Goal: Information Seeking & Learning: Learn about a topic

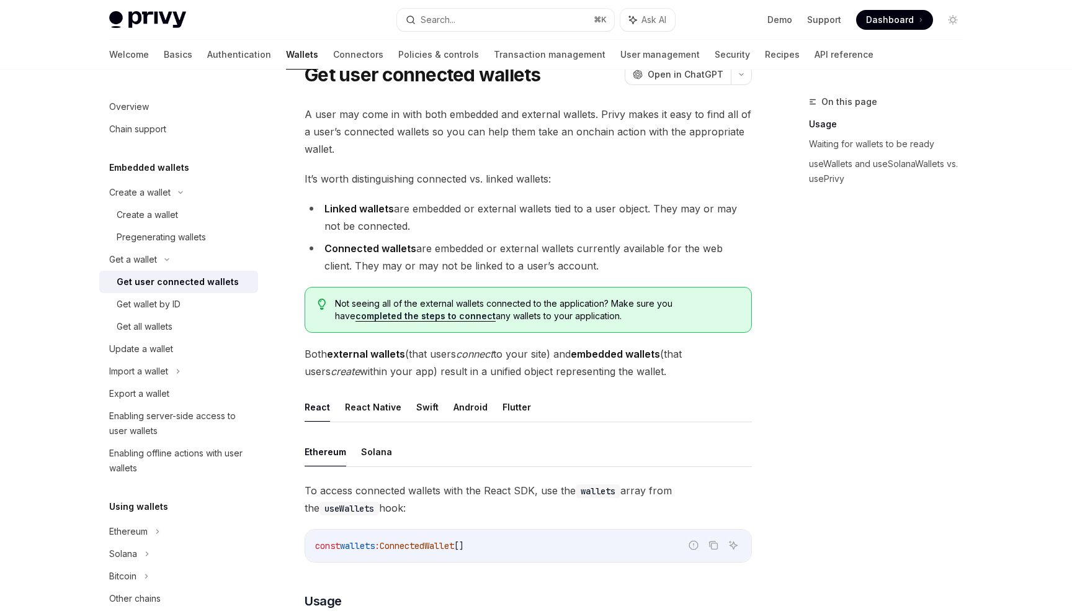
scroll to position [534, 0]
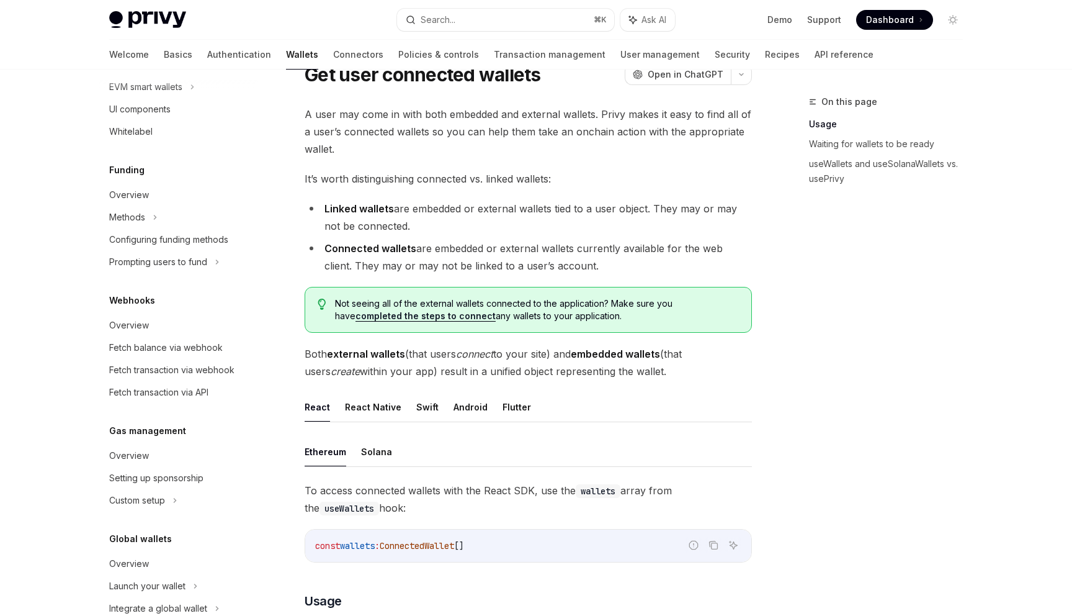
click at [637, 179] on span "It’s worth distinguishing connected vs. linked wallets:" at bounding box center [528, 178] width 447 height 17
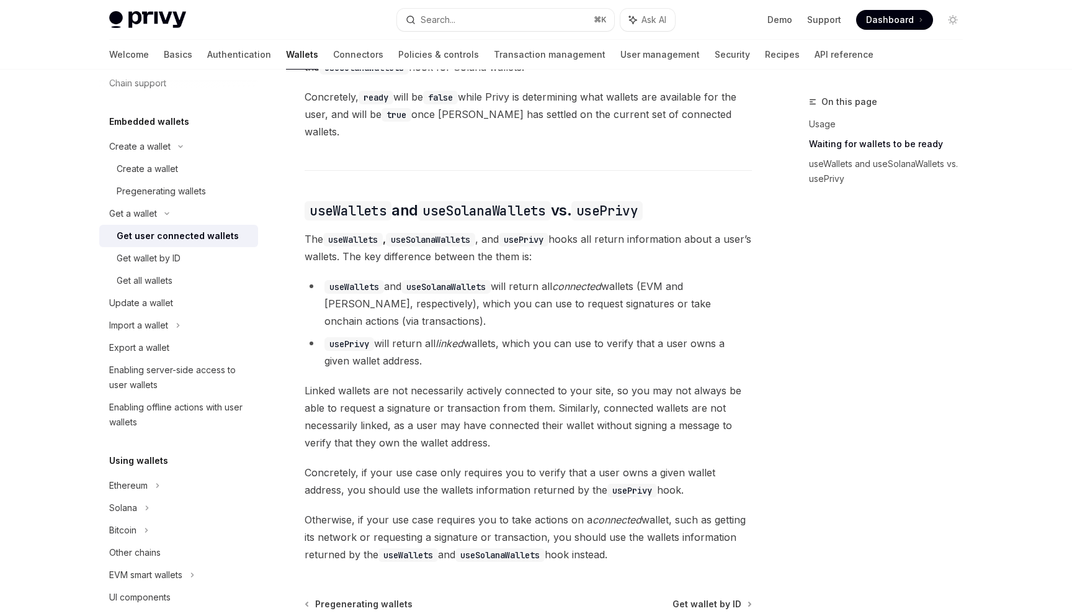
scroll to position [0, 0]
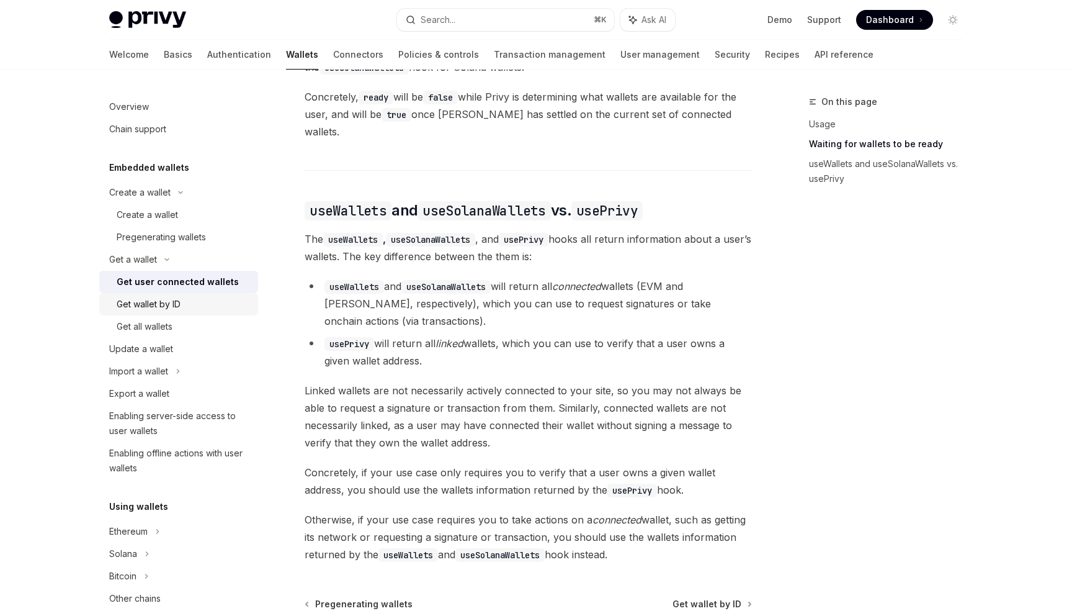
click at [190, 302] on div "Get wallet by ID" at bounding box center [184, 304] width 134 height 15
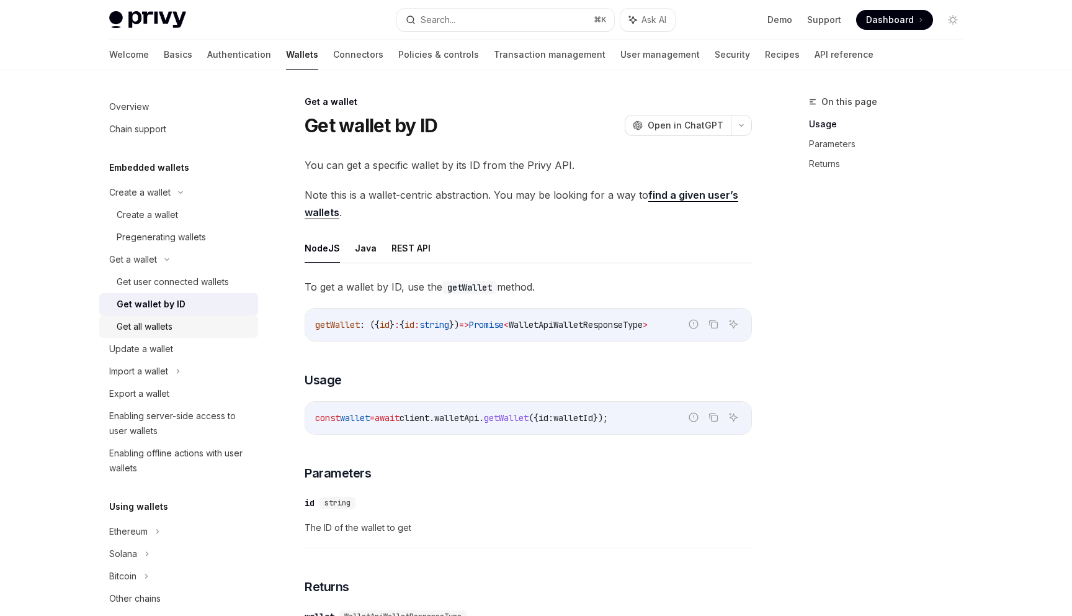
click at [194, 323] on div "Get all wallets" at bounding box center [184, 326] width 134 height 15
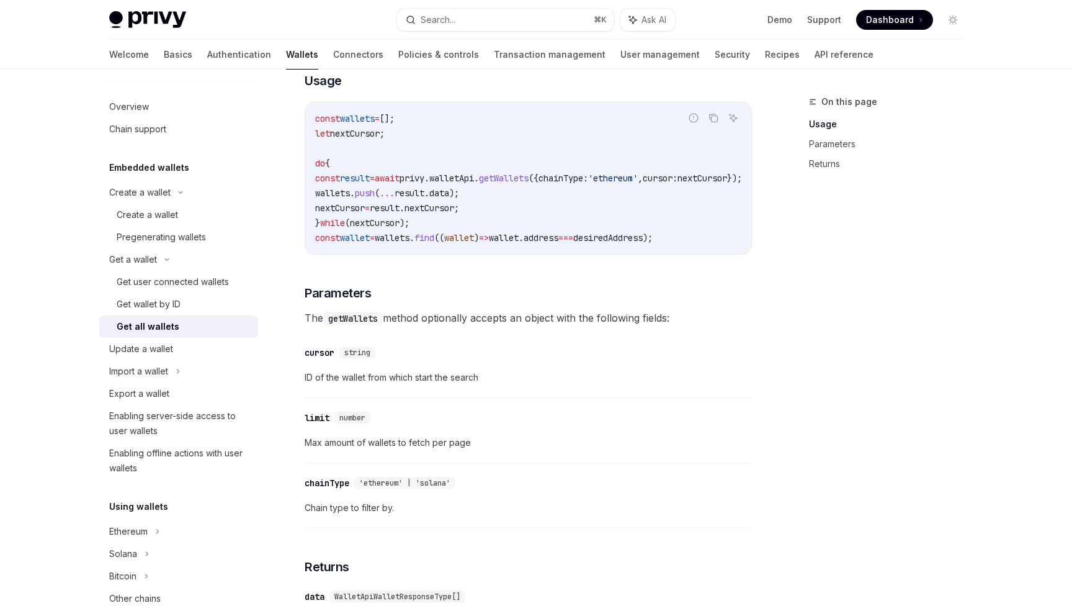
scroll to position [561, 0]
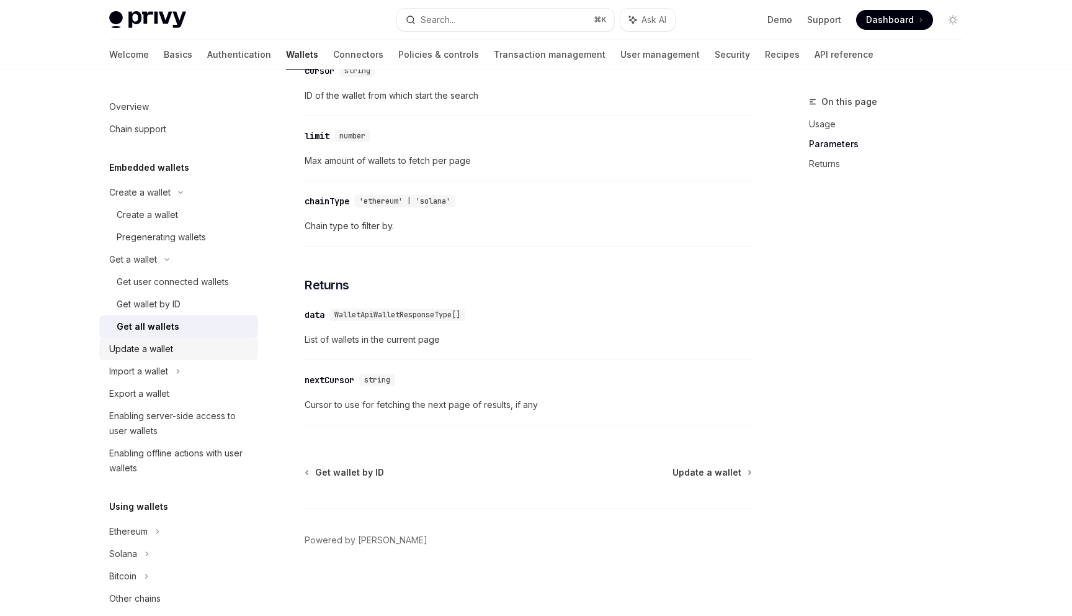
click at [203, 353] on div "Update a wallet" at bounding box center [179, 348] width 141 height 15
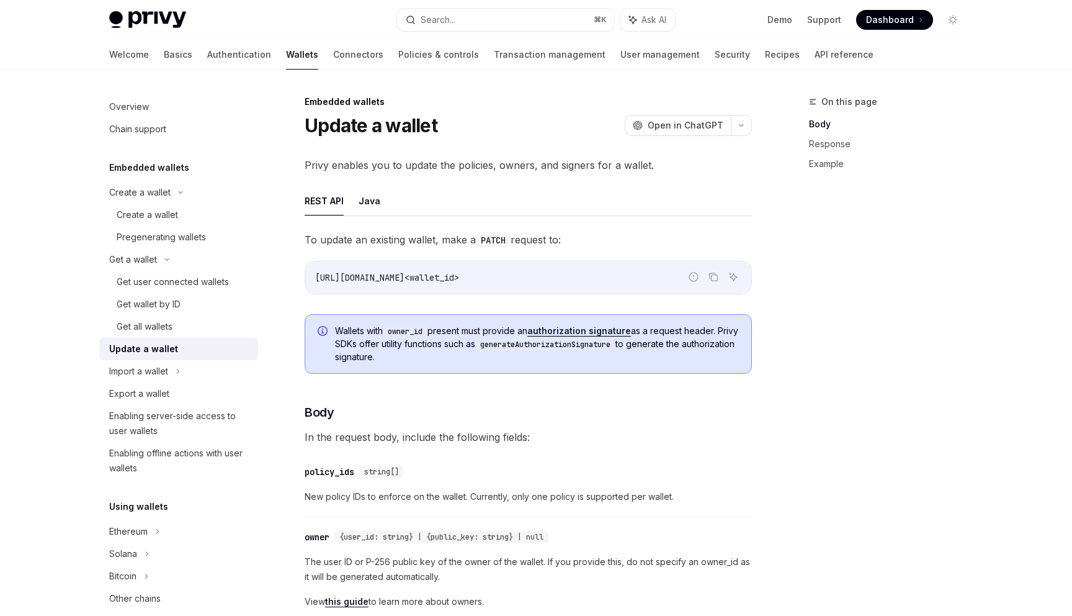
click at [447, 169] on span "Privy enables you to update the policies, owners, and signers for a wallet." at bounding box center [528, 164] width 447 height 17
click at [461, 169] on span "Privy enables you to update the policies, owners, and signers for a wallet." at bounding box center [528, 164] width 447 height 17
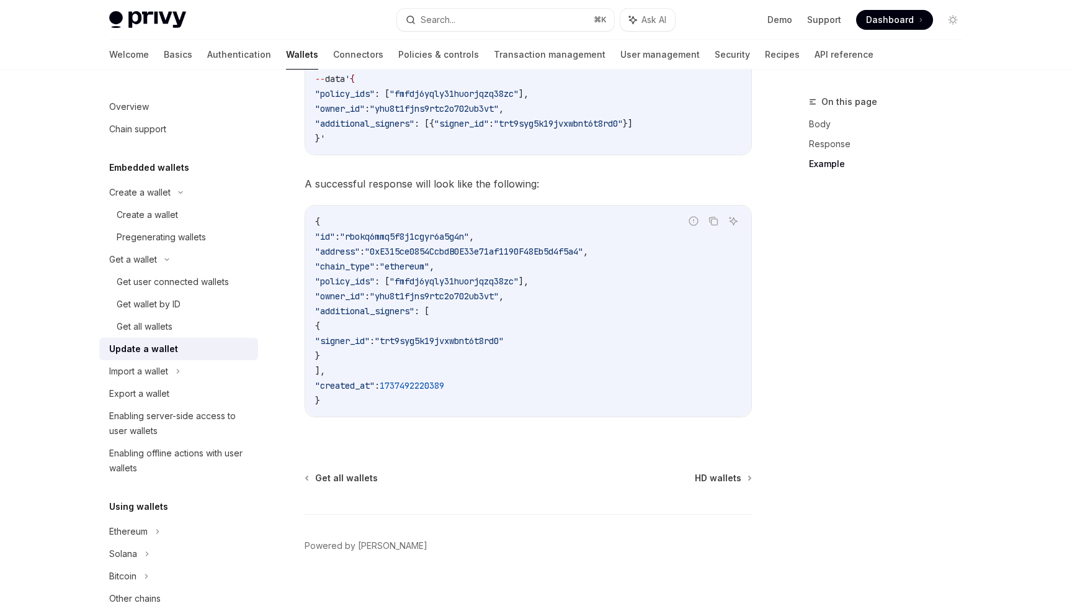
scroll to position [1425, 0]
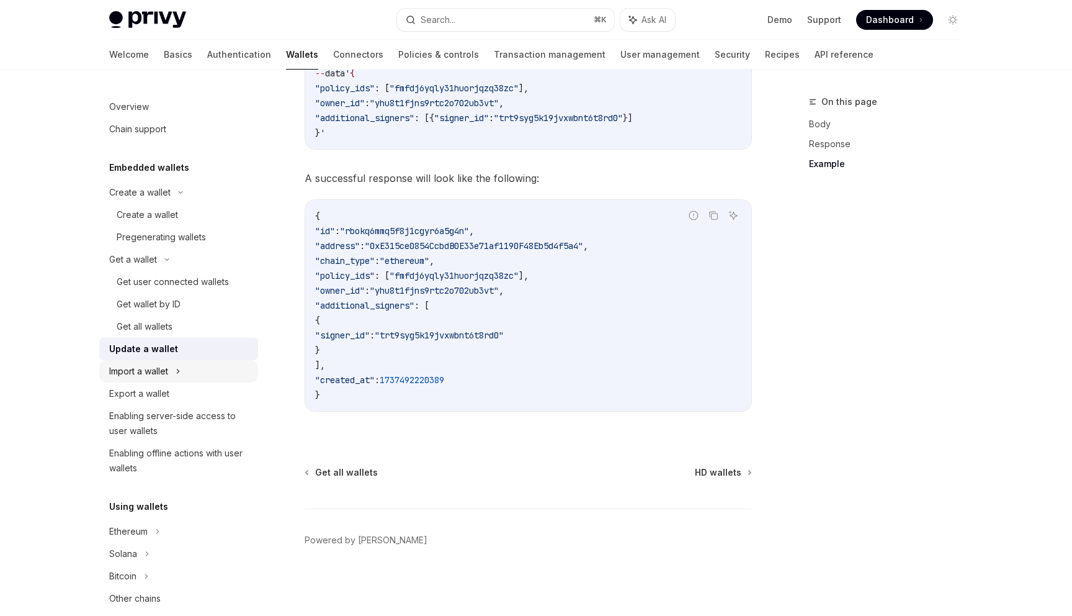
click at [208, 373] on div "Import a wallet" at bounding box center [178, 371] width 159 height 22
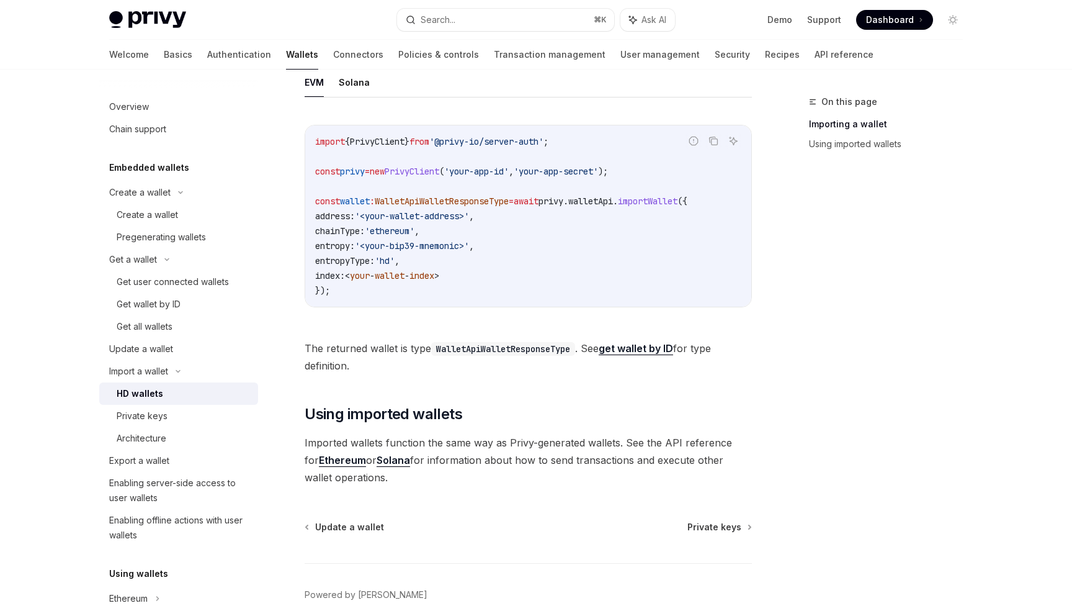
scroll to position [444, 0]
click at [364, 89] on button "Solana" at bounding box center [354, 80] width 31 height 29
click at [182, 438] on div "Architecture" at bounding box center [184, 438] width 134 height 15
type textarea "*"
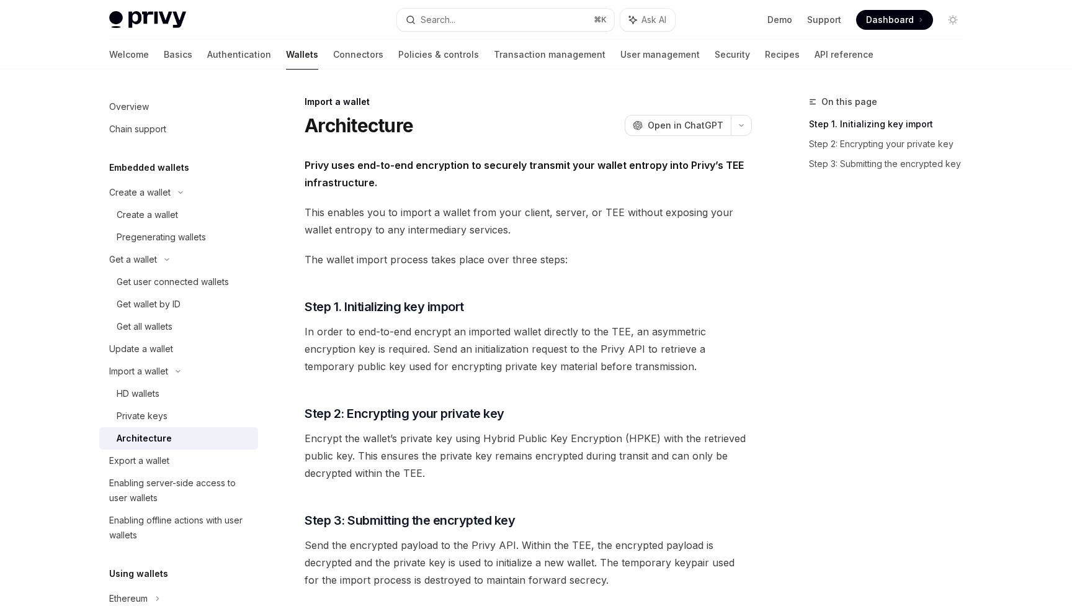
click at [689, 165] on strong "Privy uses end-to-end encryption to securely transmit your wallet entropy into …" at bounding box center [524, 174] width 439 height 30
drag, startPoint x: 689, startPoint y: 165, endPoint x: 725, endPoint y: 165, distance: 36.0
click at [725, 165] on strong "Privy uses end-to-end encryption to securely transmit your wallet entropy into …" at bounding box center [524, 174] width 439 height 30
copy strong "Privy’s TEE"
